Goal: Information Seeking & Learning: Learn about a topic

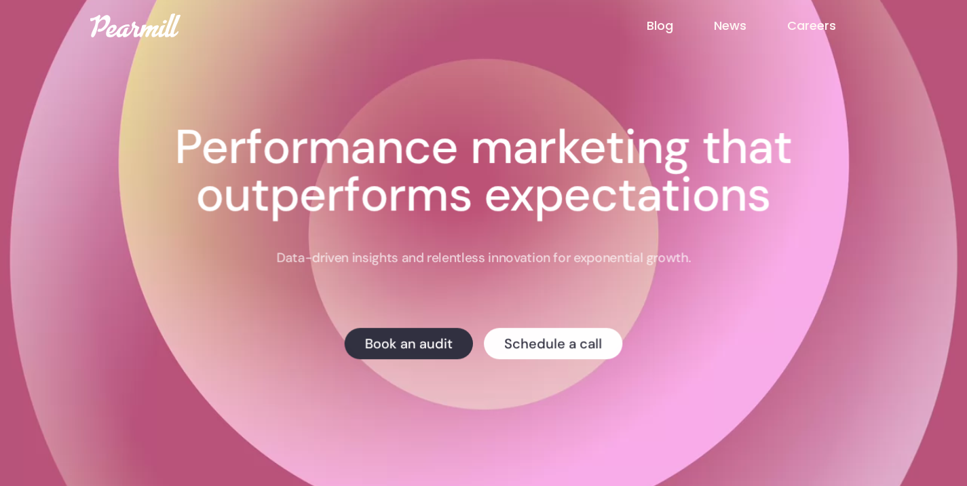
click at [664, 36] on div "Blog News Careers" at bounding box center [484, 26] width 814 height 24
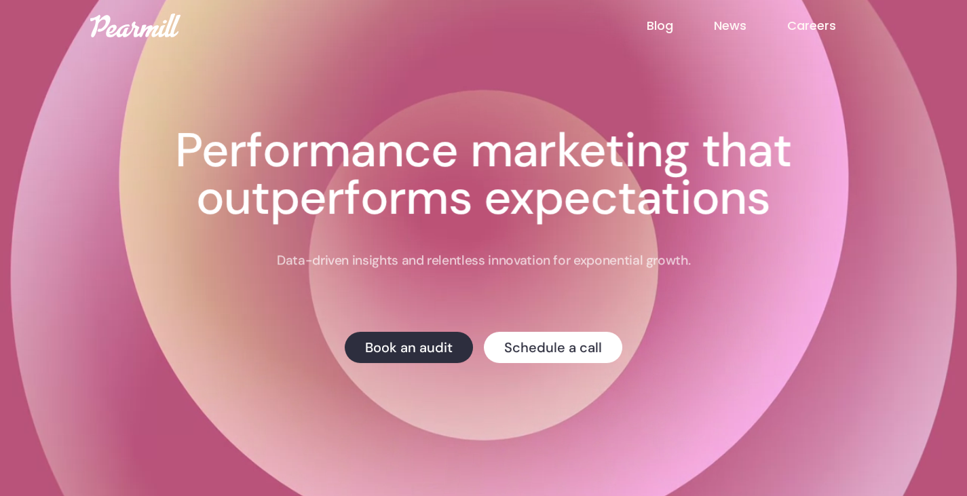
click at [665, 31] on link "Blog" at bounding box center [680, 26] width 67 height 18
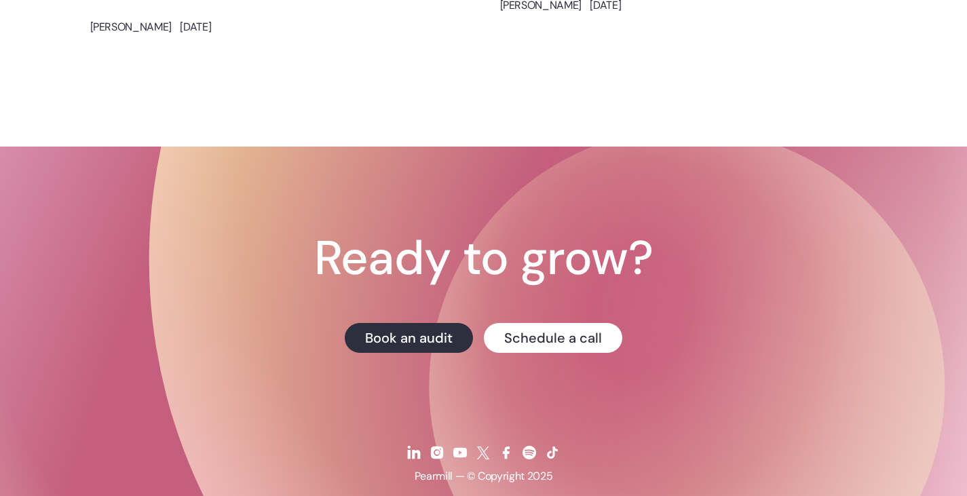
scroll to position [3577, 0]
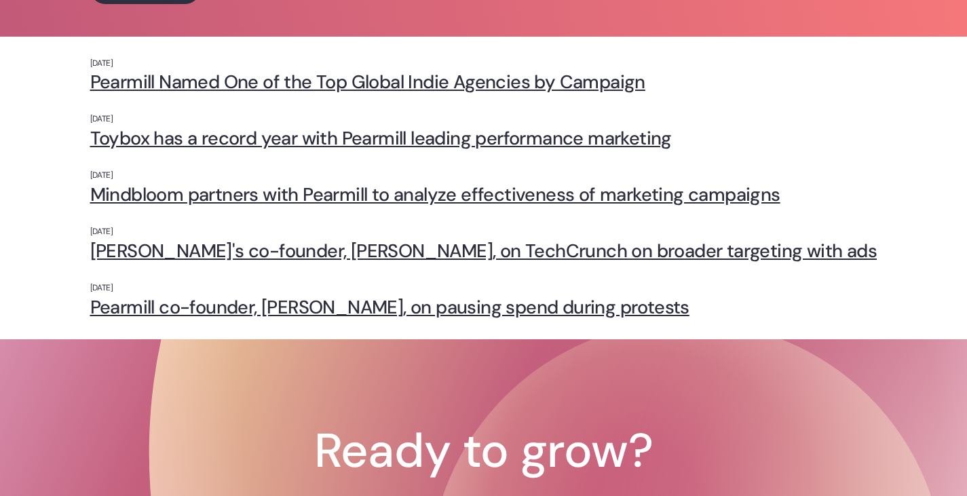
scroll to position [110, 0]
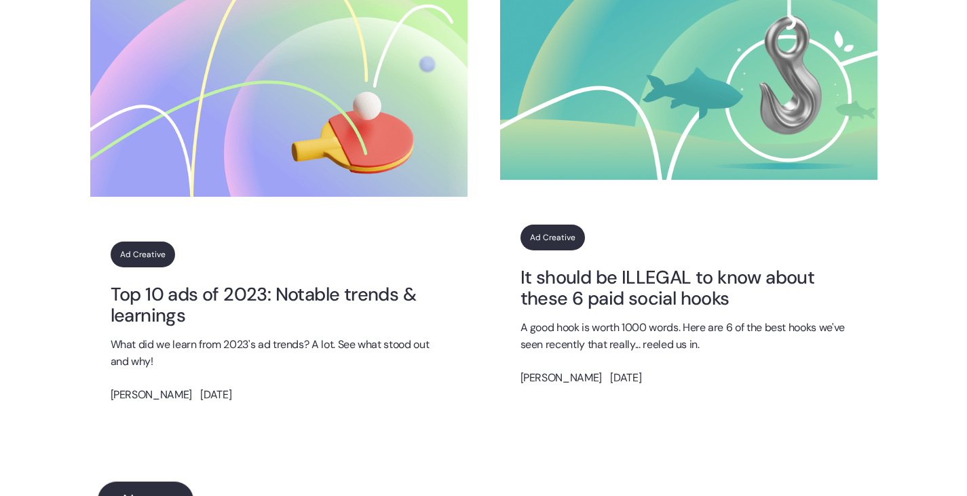
scroll to position [1832, 0]
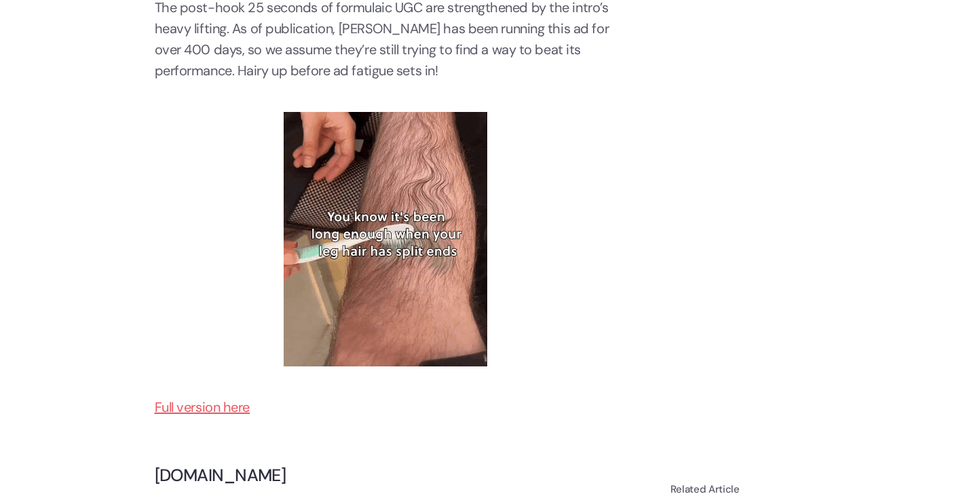
scroll to position [3189, 0]
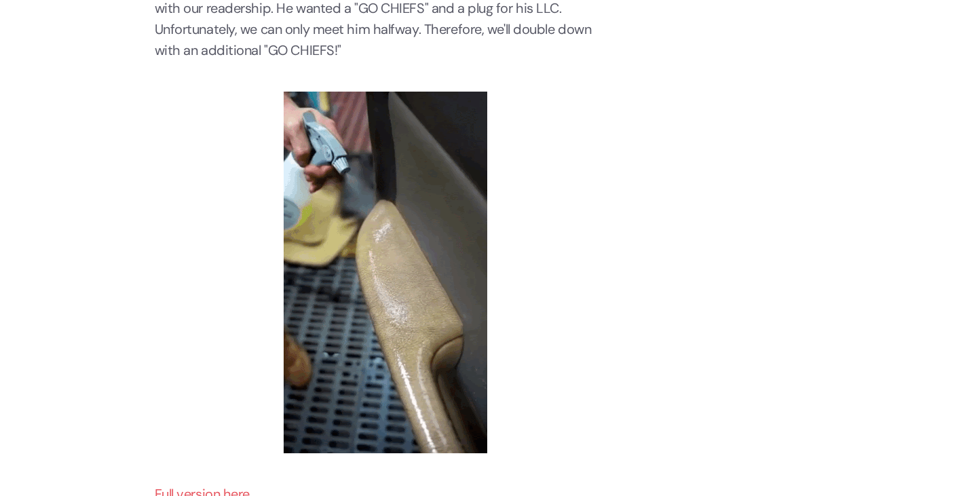
scroll to position [950, 0]
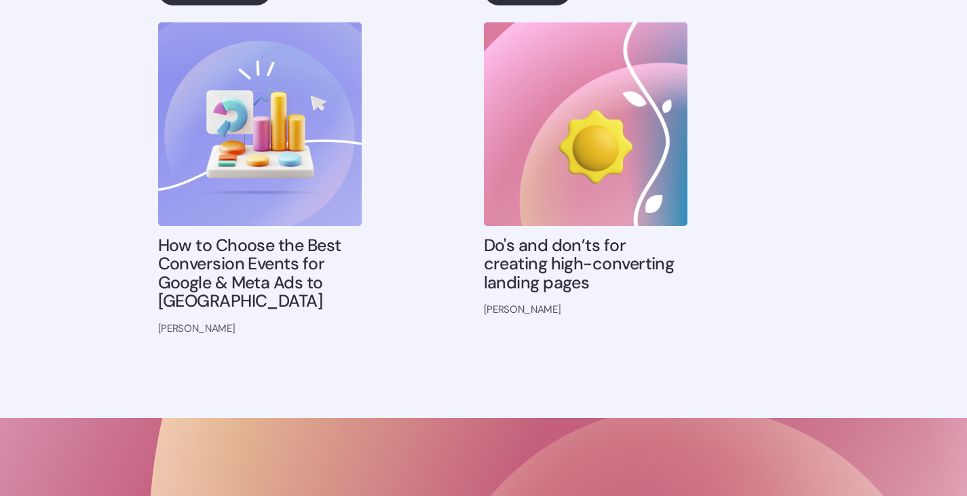
scroll to position [4275, 0]
